Goal: Complete application form: Complete application form

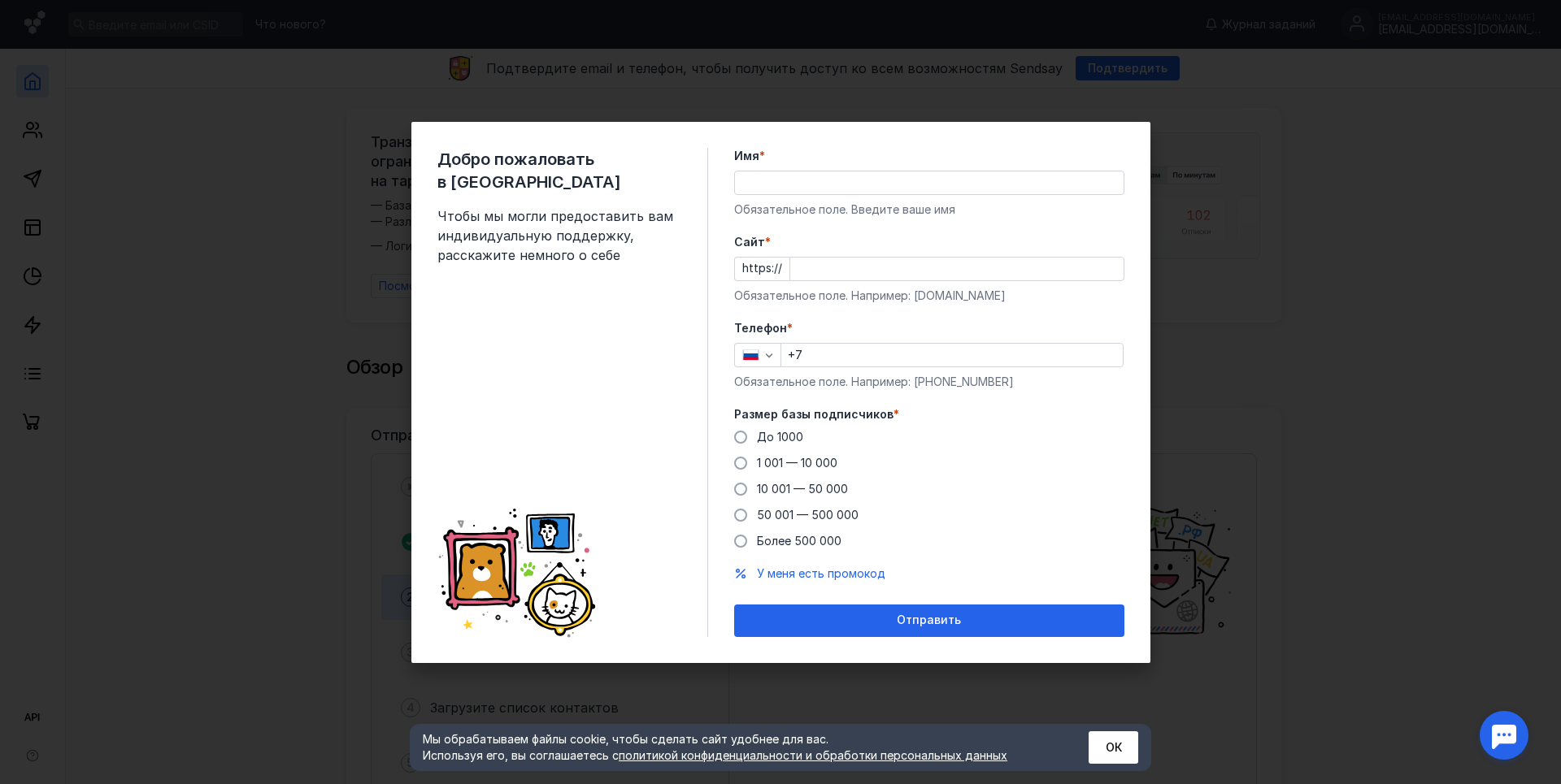
click at [796, 180] on input "Имя *" at bounding box center [929, 183] width 388 height 23
type input "bitok"
click at [1014, 309] on form "Имя * bitok Обязательное поле. Введите ваше имя [PERSON_NAME] * https:// Обязат…" at bounding box center [929, 393] width 390 height 490
click at [820, 261] on input "Cайт *" at bounding box center [957, 269] width 334 height 23
type input "[DOMAIN_NAME]"
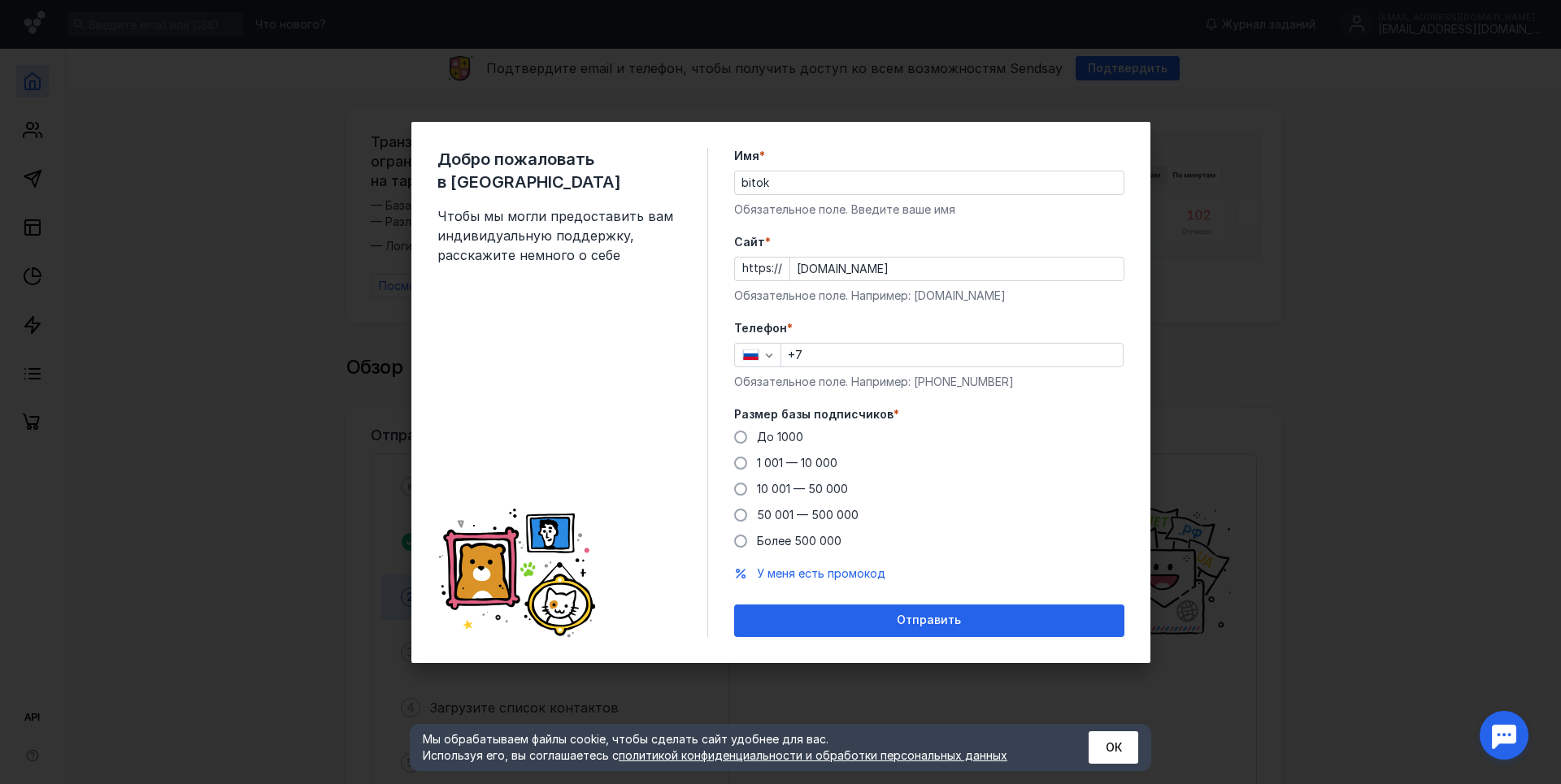
click at [902, 356] on input "+7" at bounding box center [952, 355] width 342 height 23
type input "[PHONE_NUMBER]"
click at [770, 488] on span "10 001 — 50 000" at bounding box center [802, 489] width 91 height 14
click at [0, 0] on input "10 001 — 50 000" at bounding box center [0, 0] width 0 height 0
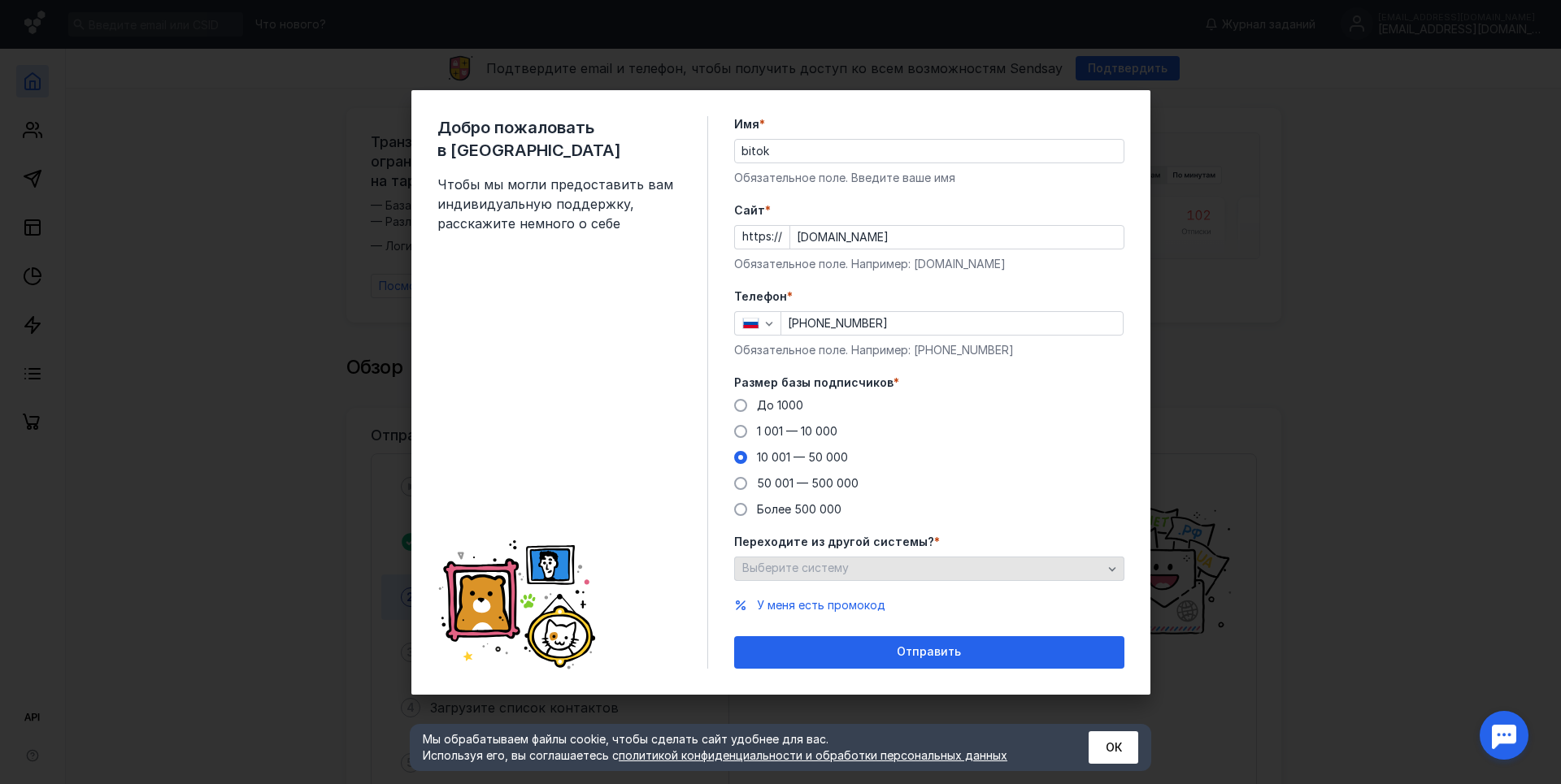
click at [844, 576] on div "Выберите систему" at bounding box center [929, 568] width 390 height 25
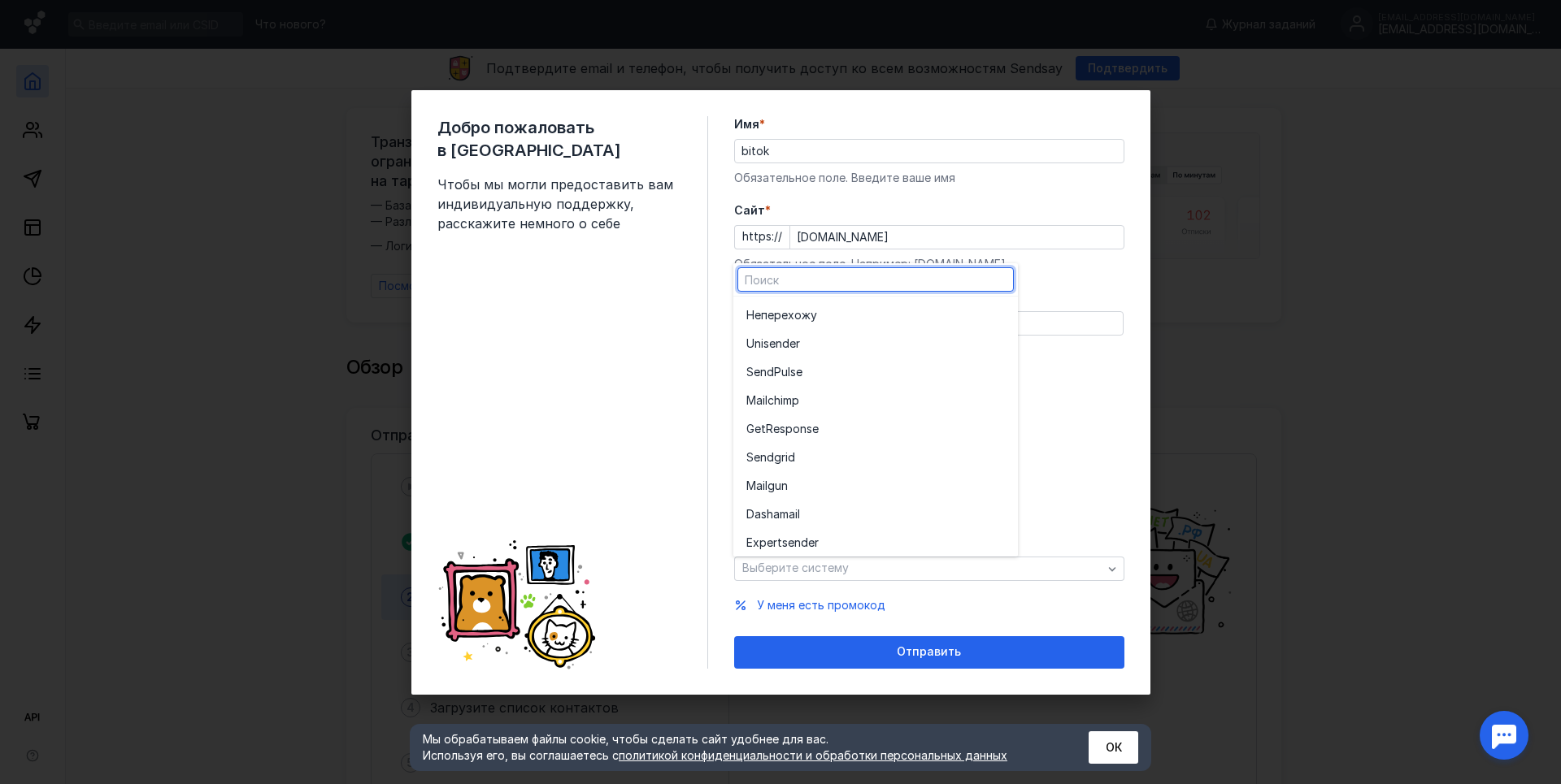
click at [1110, 450] on div "До [DATE] 1 001 — 10 000 10 001 — 50 000 50 001 — 500 000 Более 500 000" at bounding box center [929, 458] width 390 height 121
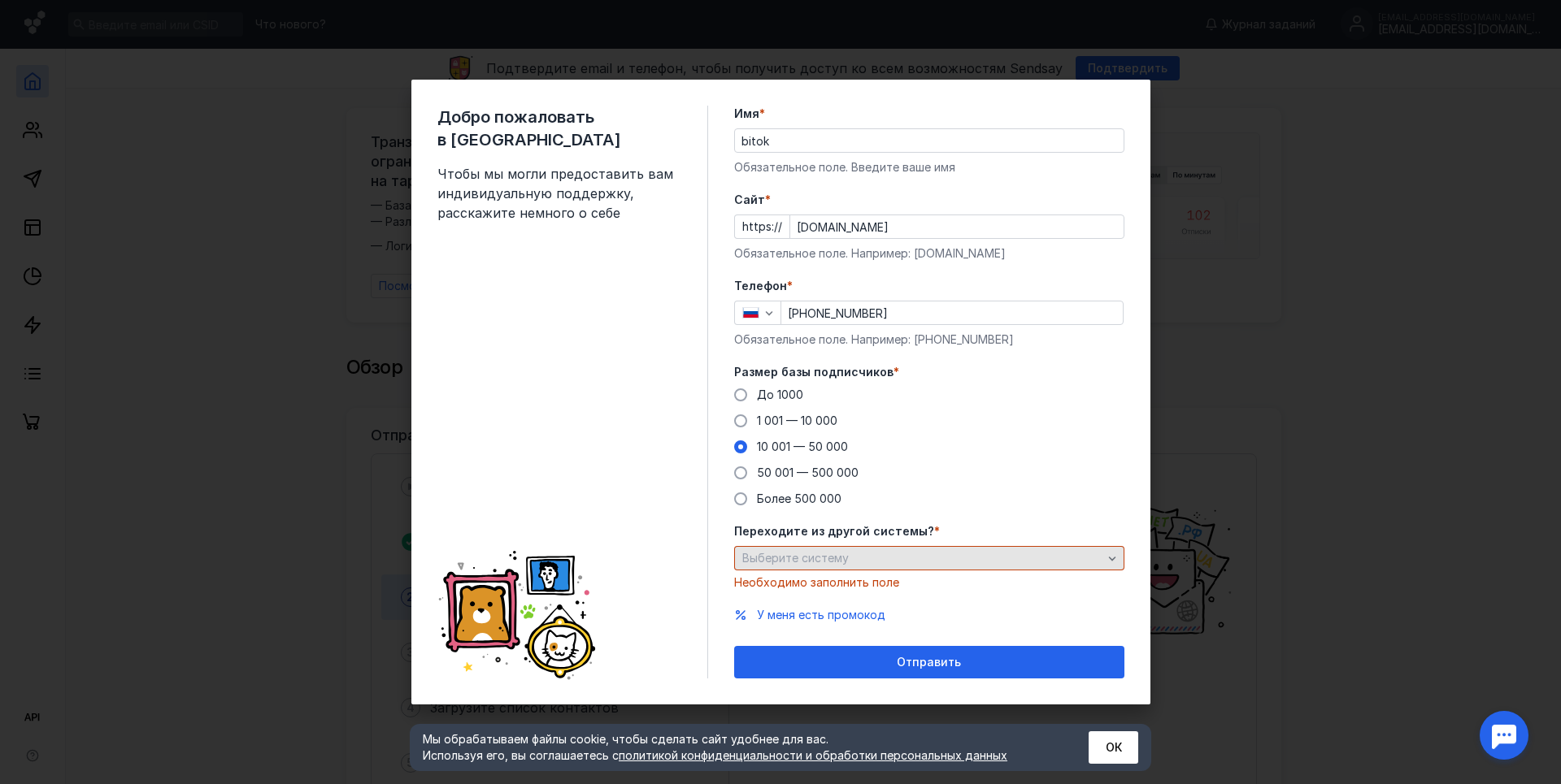
drag, startPoint x: 979, startPoint y: 609, endPoint x: 889, endPoint y: 559, distance: 103.0
click at [977, 608] on div "У меня есть промокод" at bounding box center [929, 615] width 390 height 16
click at [876, 554] on div "Выберите систему" at bounding box center [922, 558] width 368 height 14
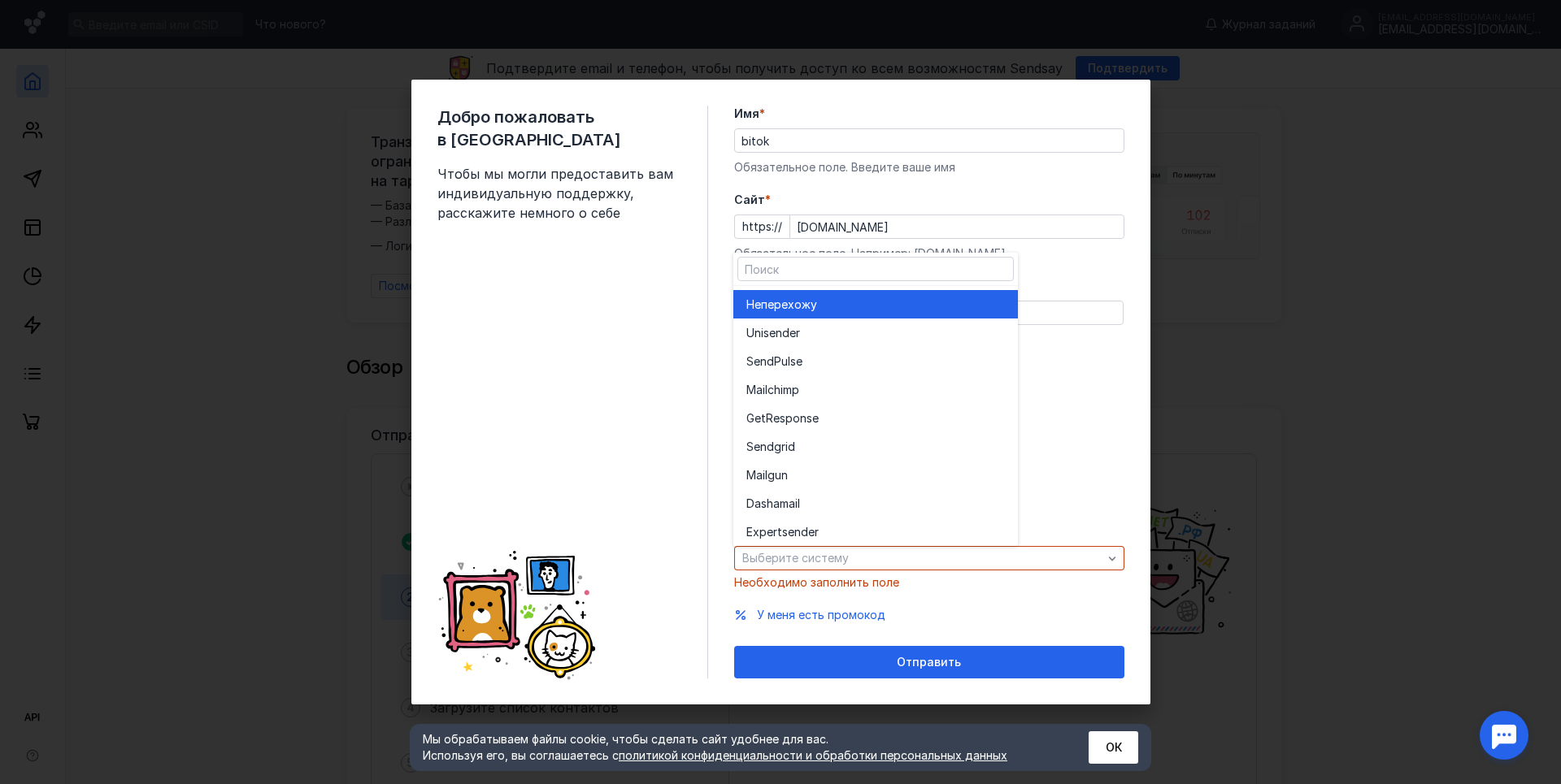
click at [806, 299] on span "перехожу" at bounding box center [789, 305] width 56 height 16
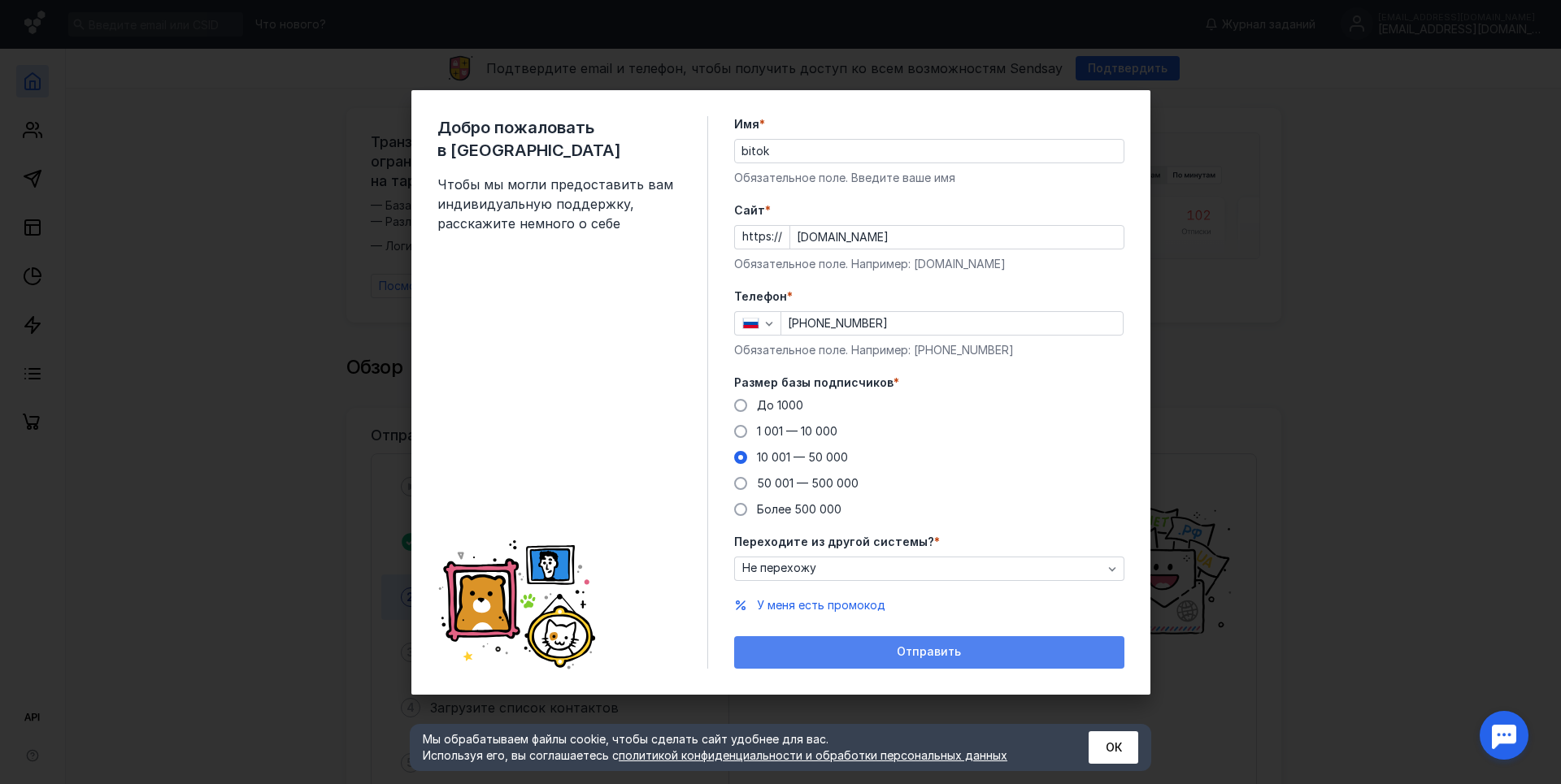
click at [893, 654] on div "Отправить" at bounding box center [929, 652] width 374 height 14
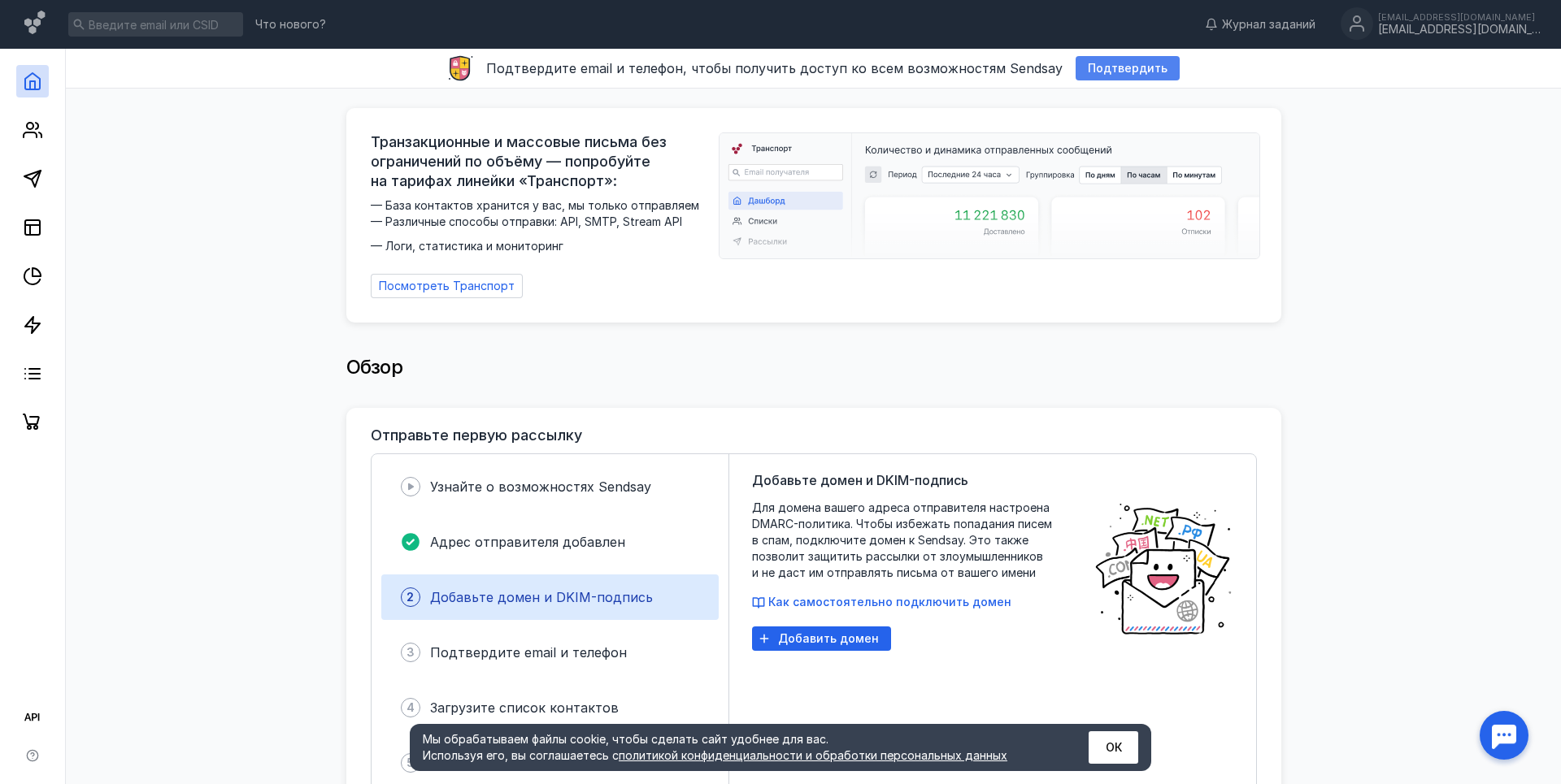
click at [1121, 69] on span "Подтвердить" at bounding box center [1127, 69] width 80 height 14
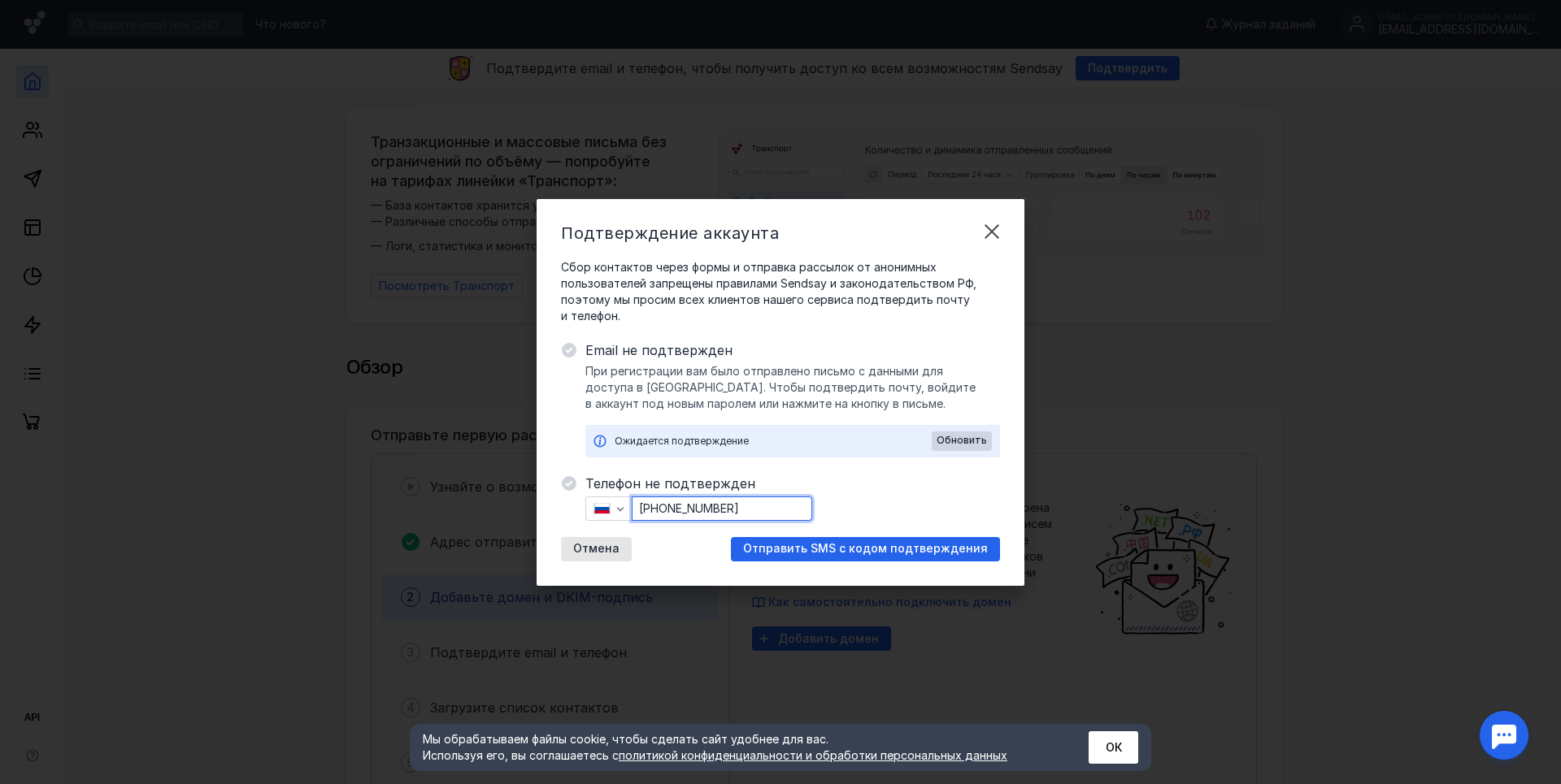
click at [773, 509] on input "[PHONE_NUMBER]" at bounding box center [722, 508] width 179 height 23
click at [903, 552] on span "Отправить SMS с кодом подтверждения" at bounding box center [865, 548] width 245 height 14
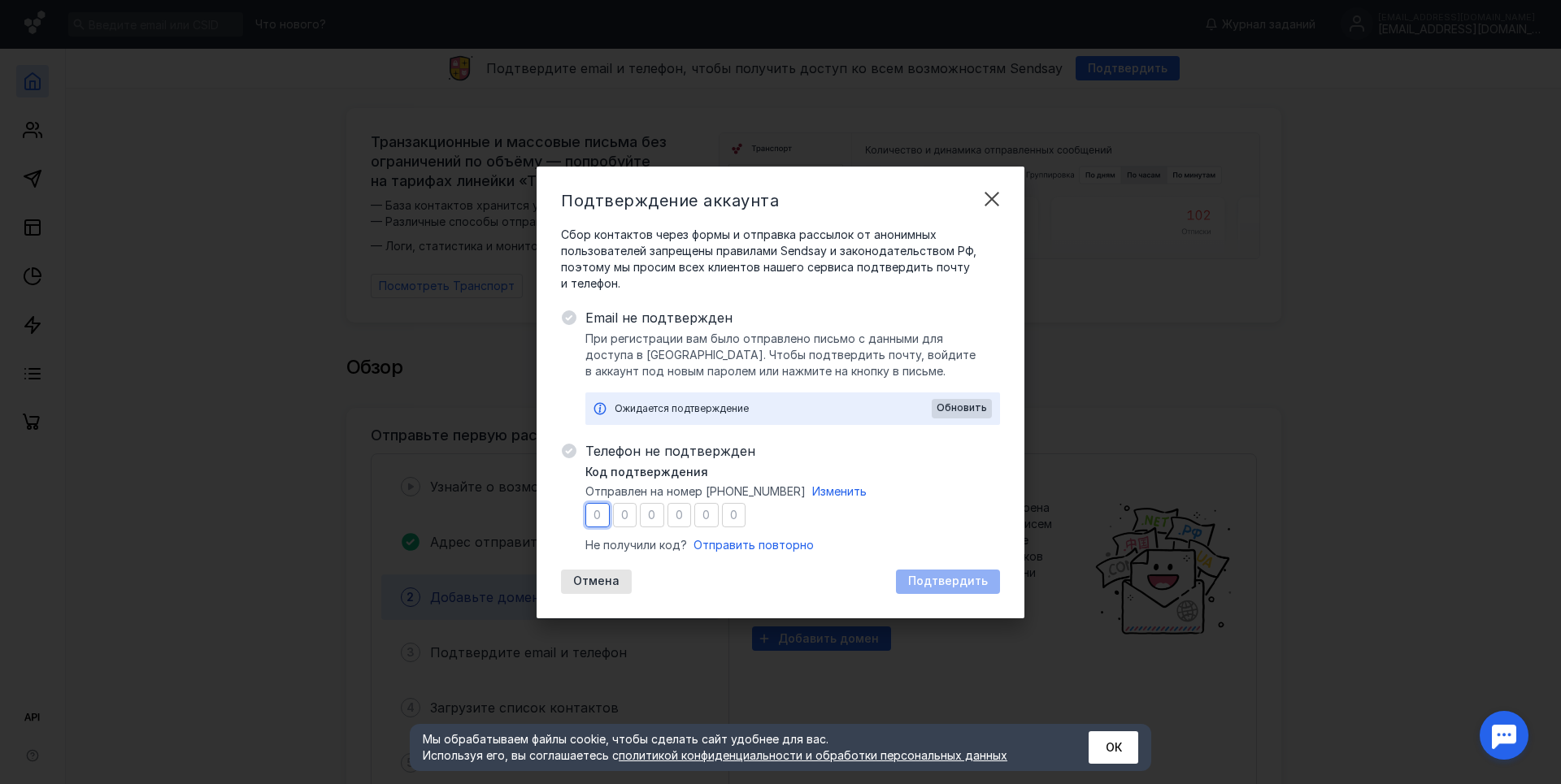
click at [595, 510] on input "number" at bounding box center [597, 515] width 25 height 25
type input "3"
type input "5"
type input "2"
type input "0"
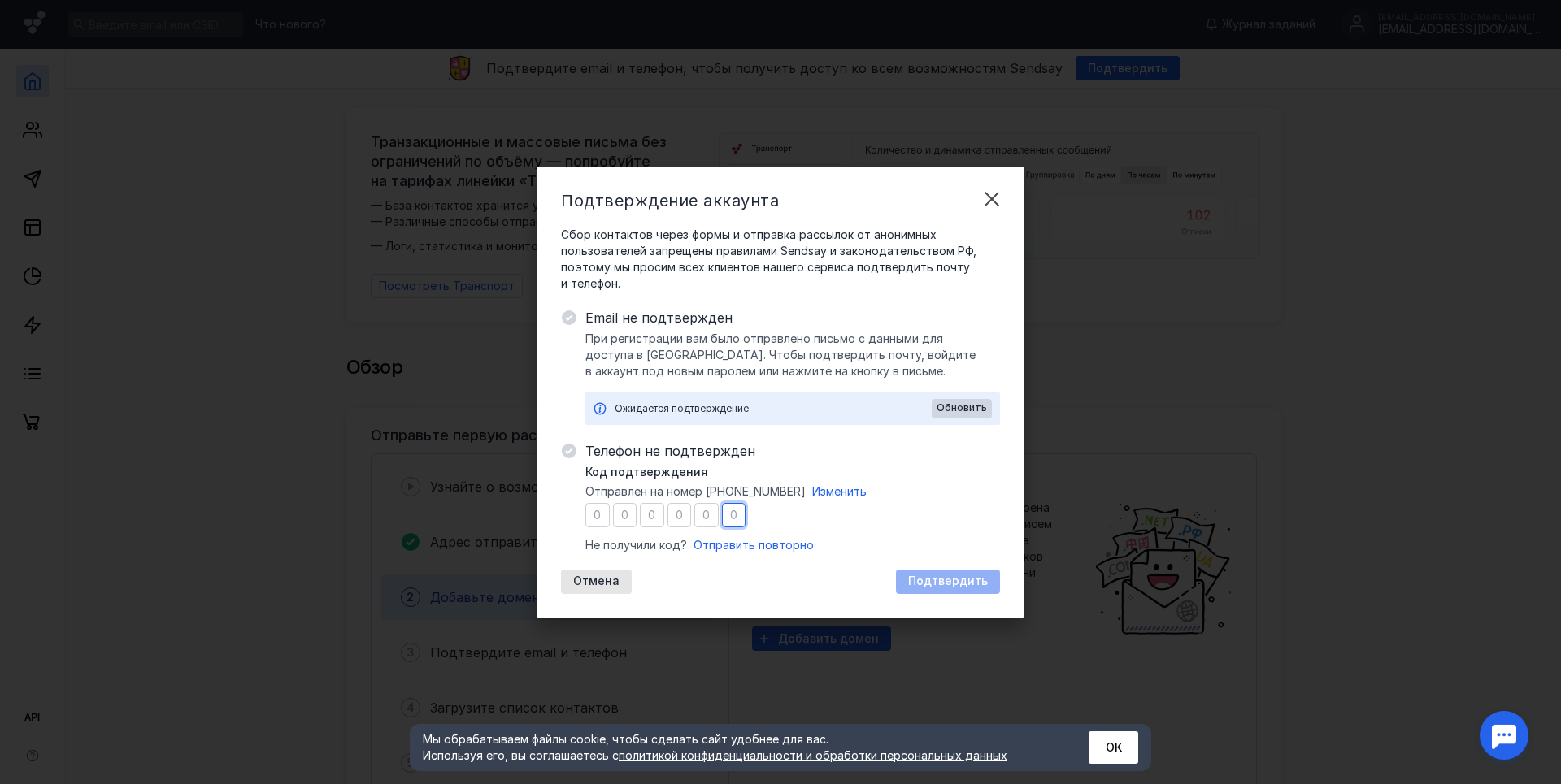
type input "3"
type input "8"
click at [940, 581] on span "Подтвердить" at bounding box center [948, 581] width 80 height 14
